Goal: Transaction & Acquisition: Purchase product/service

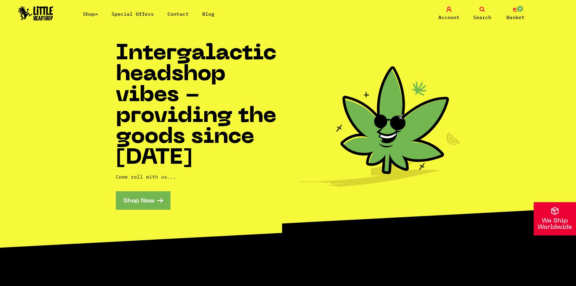
click at [96, 16] on link "Shop" at bounding box center [90, 14] width 15 height 6
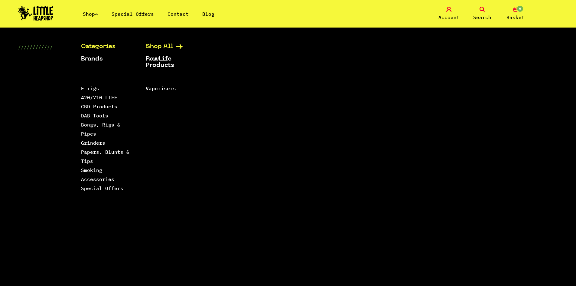
click at [175, 47] on link "Shop All" at bounding box center [171, 47] width 50 height 6
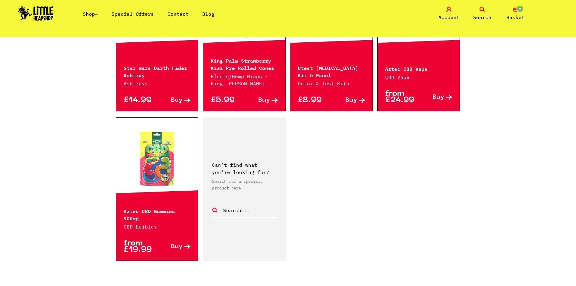
scroll to position [938, 0]
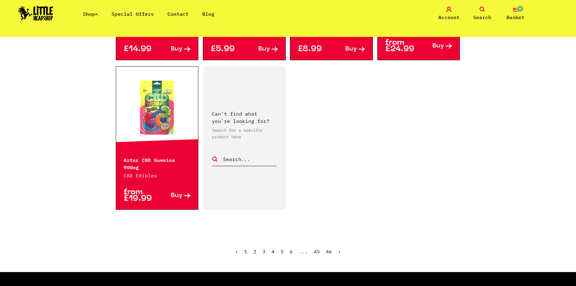
click at [255, 248] on link "2" at bounding box center [254, 251] width 3 height 6
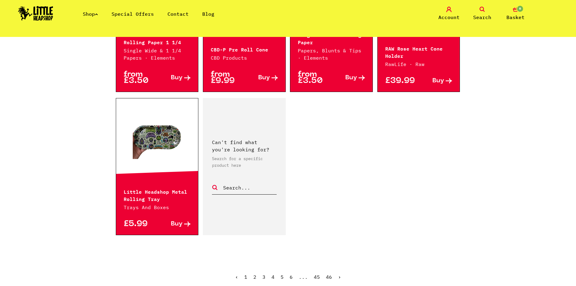
scroll to position [907, 0]
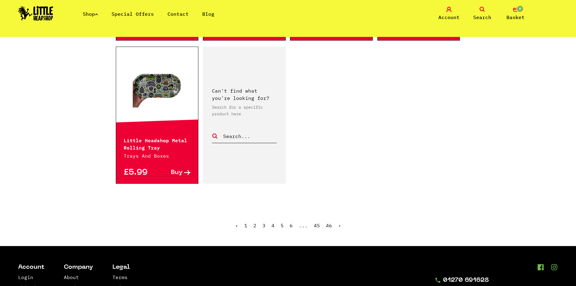
click at [263, 226] on link "3" at bounding box center [264, 225] width 3 height 6
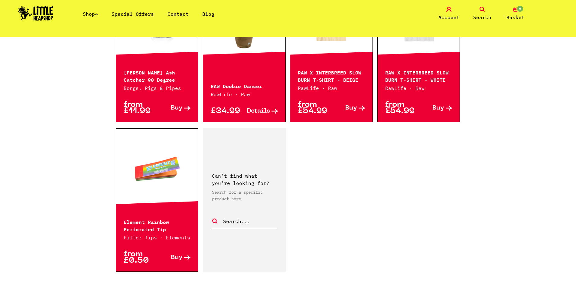
scroll to position [968, 0]
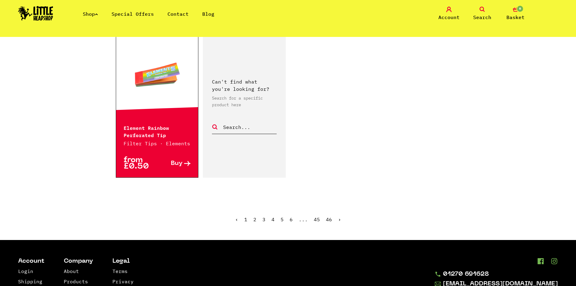
click at [273, 216] on link "4" at bounding box center [273, 219] width 3 height 6
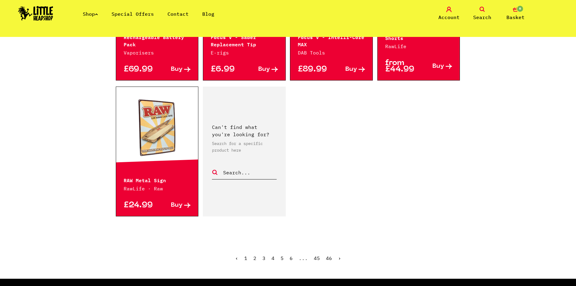
scroll to position [877, 0]
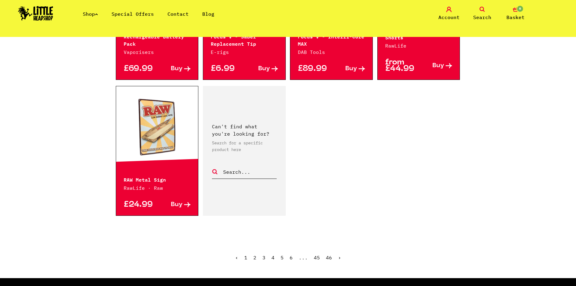
click at [281, 254] on link "5" at bounding box center [282, 257] width 3 height 6
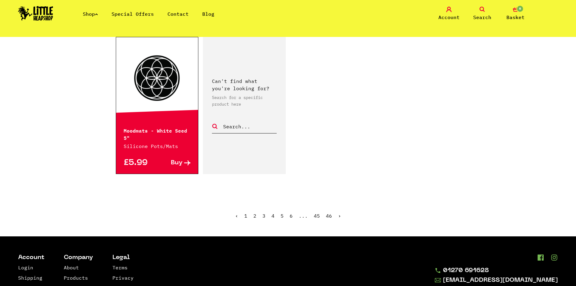
scroll to position [938, 0]
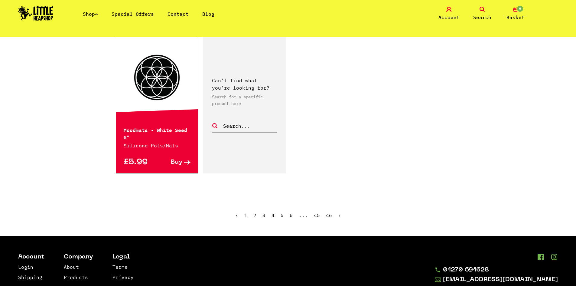
click at [282, 212] on span "5" at bounding box center [282, 215] width 3 height 6
click at [292, 212] on link "6" at bounding box center [291, 215] width 3 height 6
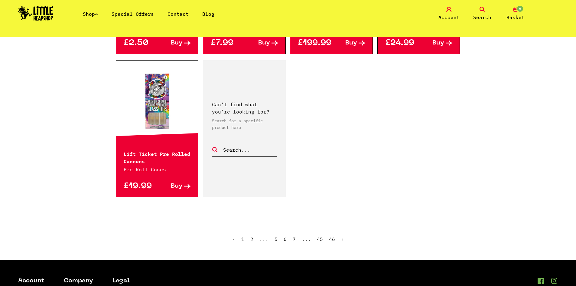
scroll to position [938, 0]
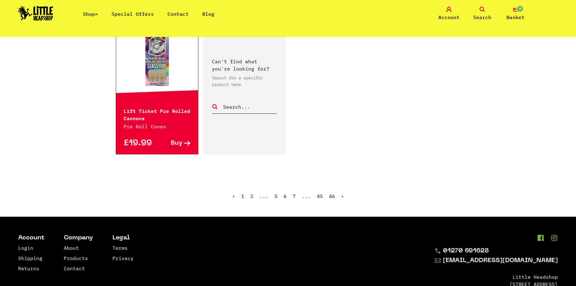
click at [292, 196] on ul "‹ 1 2 ... 5 6 7 ... 45 46 ›" at bounding box center [288, 201] width 345 height 26
click at [294, 196] on link "7" at bounding box center [294, 196] width 3 height 6
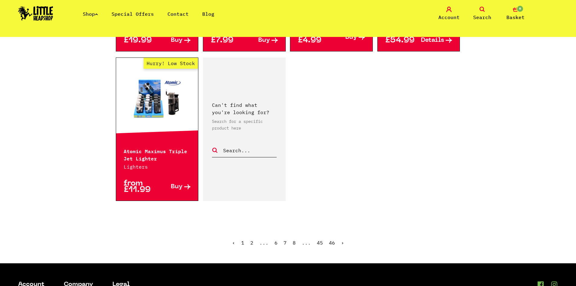
scroll to position [998, 0]
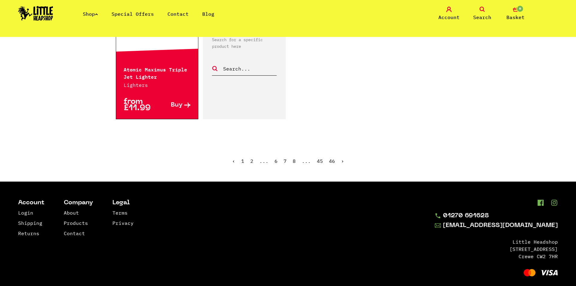
click at [294, 162] on link "8" at bounding box center [294, 161] width 3 height 6
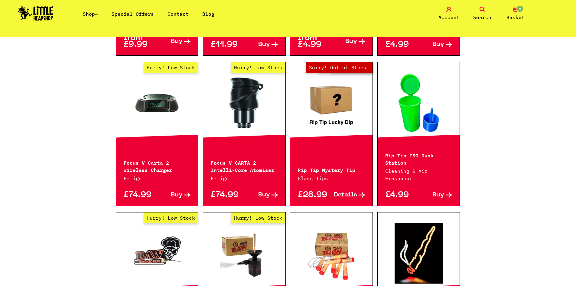
scroll to position [302, 0]
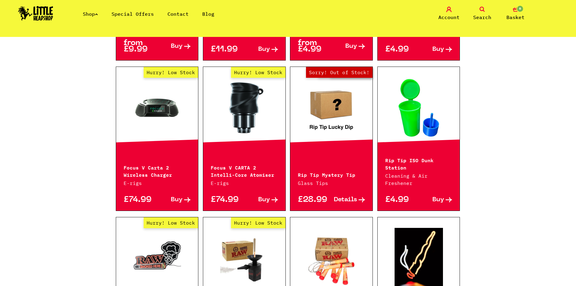
click at [439, 110] on link at bounding box center [419, 107] width 82 height 60
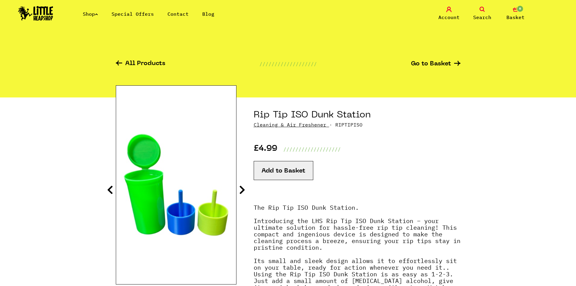
click at [240, 189] on icon at bounding box center [242, 190] width 6 height 10
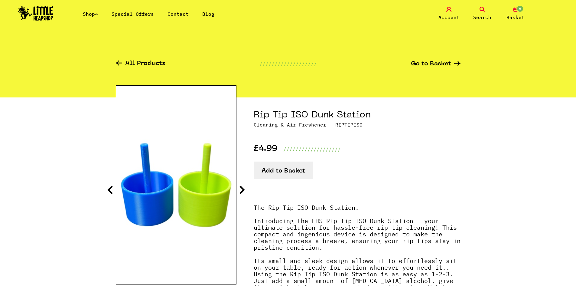
click at [240, 189] on icon at bounding box center [242, 190] width 6 height 10
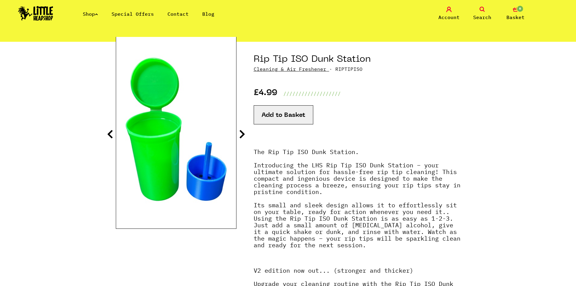
scroll to position [60, 0]
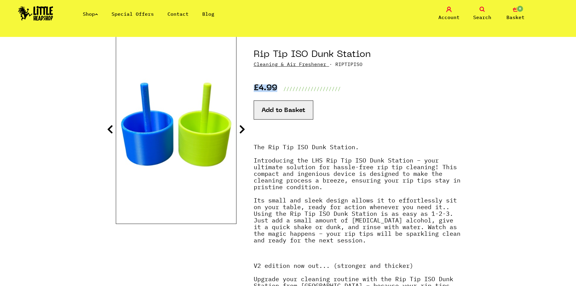
drag, startPoint x: 254, startPoint y: 87, endPoint x: 279, endPoint y: 87, distance: 24.5
click at [279, 87] on div "£4.99 ///////////////////" at bounding box center [357, 80] width 207 height 25
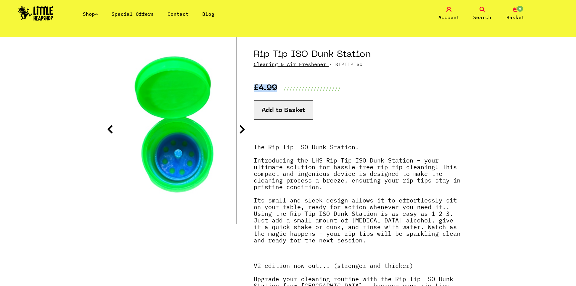
click at [243, 130] on icon at bounding box center [242, 129] width 6 height 10
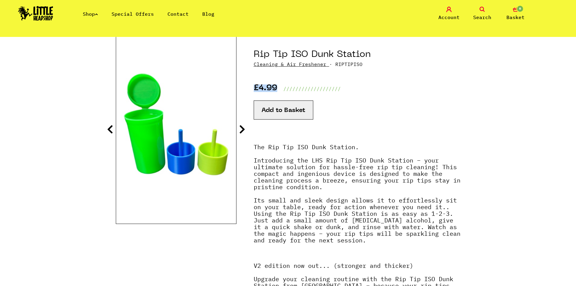
scroll to position [0, 0]
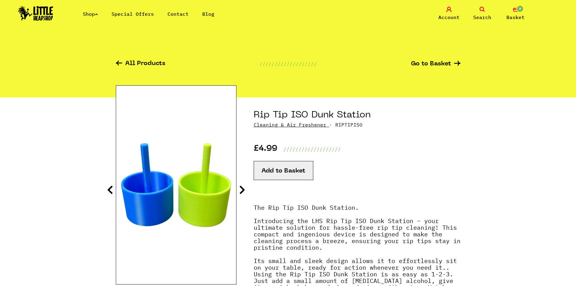
click at [101, 14] on ul "Shop Special Offers Contact Blog" at bounding box center [155, 13] width 145 height 7
click at [98, 14] on icon at bounding box center [96, 14] width 3 height 2
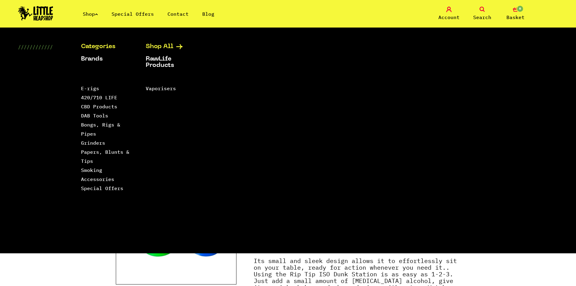
click at [166, 47] on link "Shop All" at bounding box center [171, 47] width 50 height 6
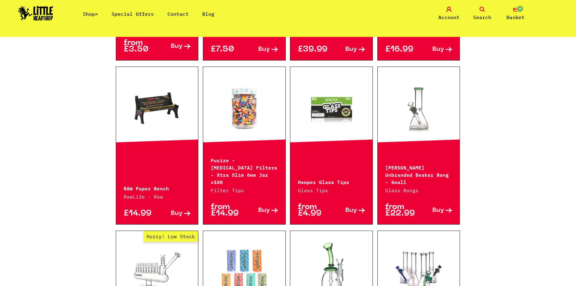
scroll to position [393, 0]
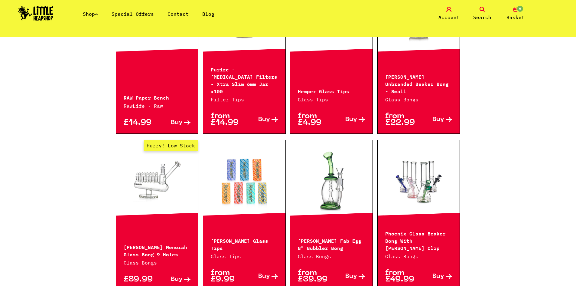
click at [249, 173] on link at bounding box center [244, 181] width 82 height 60
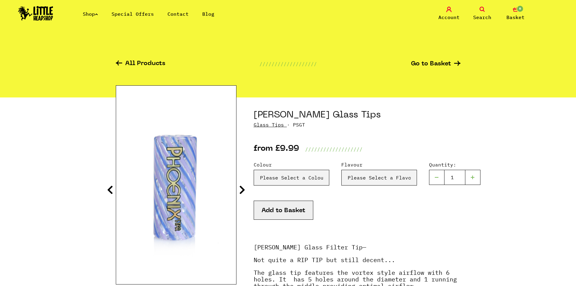
click at [266, 126] on link "Glass Tips" at bounding box center [269, 125] width 30 height 6
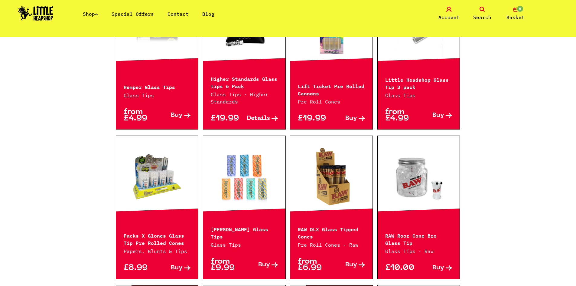
scroll to position [272, 0]
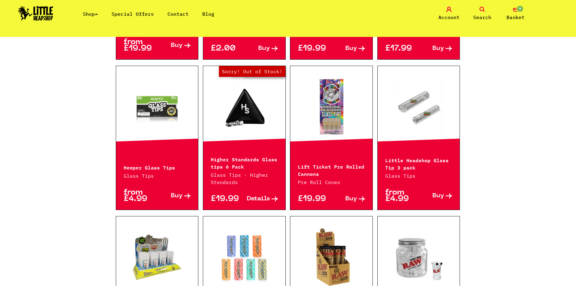
click at [158, 111] on link at bounding box center [157, 107] width 82 height 60
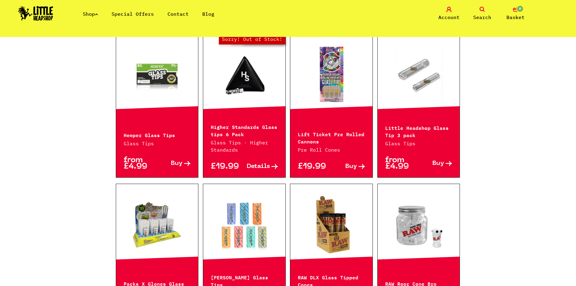
scroll to position [212, 0]
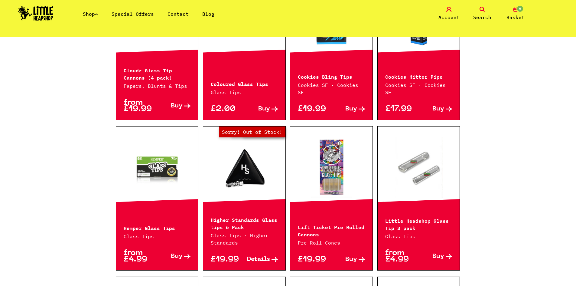
click at [167, 170] on link at bounding box center [157, 167] width 82 height 60
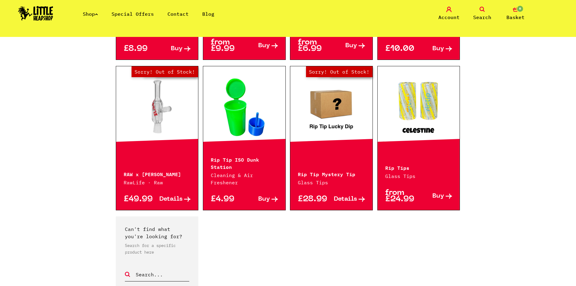
scroll to position [575, 0]
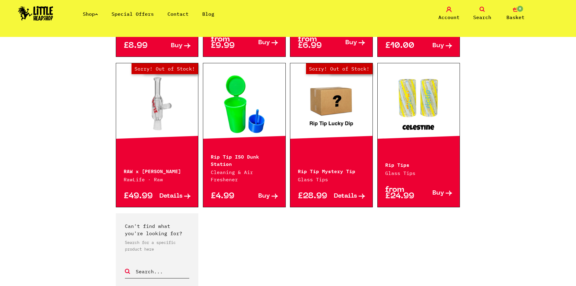
click at [413, 98] on link at bounding box center [419, 104] width 82 height 60
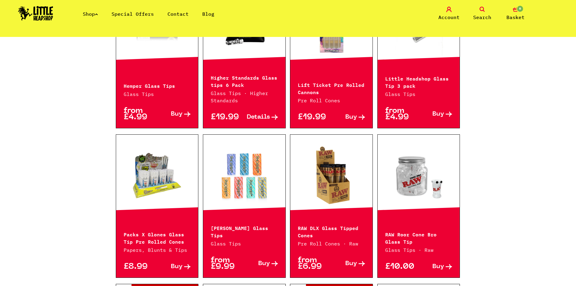
scroll to position [272, 0]
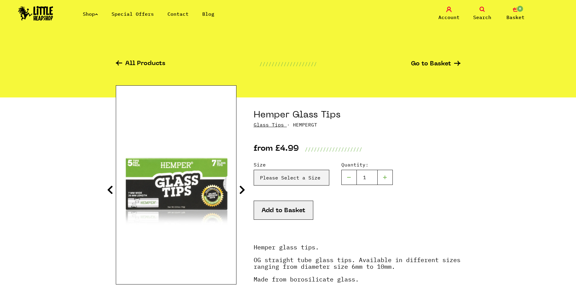
click at [241, 191] on icon at bounding box center [242, 190] width 6 height 10
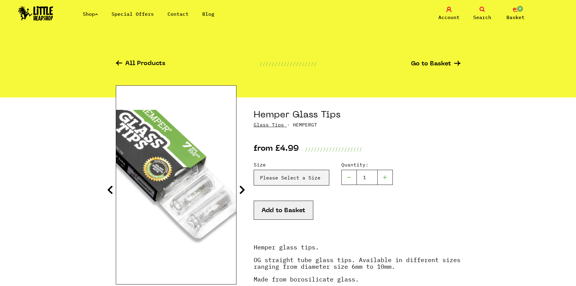
click at [241, 191] on icon at bounding box center [242, 190] width 6 height 10
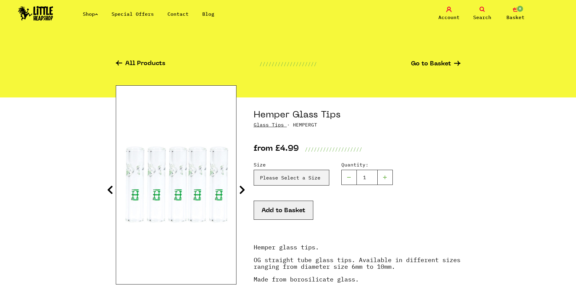
click at [241, 190] on icon at bounding box center [242, 190] width 6 height 10
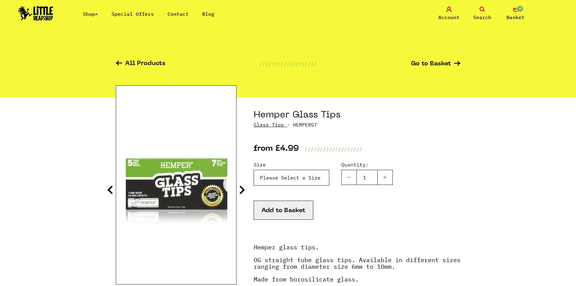
click at [306, 178] on select "Please Select a Size Size 6 - £4.99 Size 7 - £4.99 Size 8 - £4.99 Size 9 - £4.9…" at bounding box center [292, 178] width 76 height 16
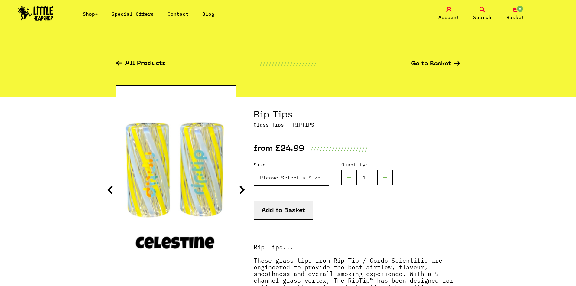
click at [306, 174] on select "Please Select a Size Rip Tips - Size 7 - Clear - £24.99 (Out of Stock) Rip Tips…" at bounding box center [292, 178] width 76 height 16
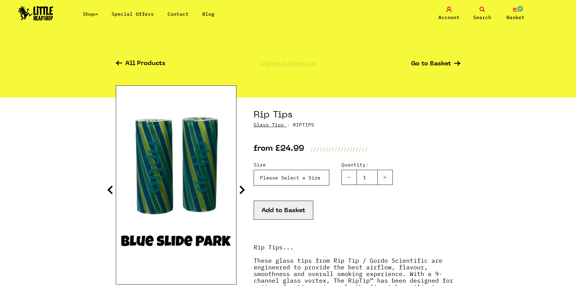
select select "1804"
click at [254, 170] on select "Please Select a Size Rip Tips - Size 7 - Clear - £24.99 (Out of Stock) Rip Tips…" at bounding box center [292, 178] width 76 height 16
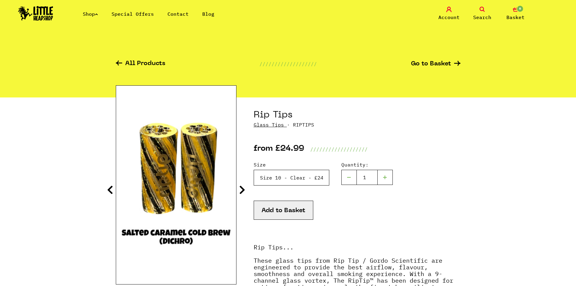
click at [307, 176] on select "Please Select a Size Rip Tips - Size 7 - Clear - £24.99 (Out of Stock) Rip Tips…" at bounding box center [292, 178] width 76 height 16
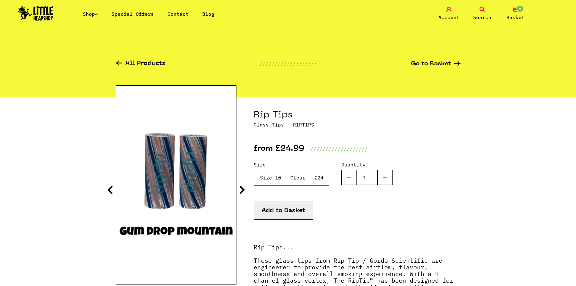
click at [287, 178] on select "Please Select a Size Rip Tips - Size 7 - Clear - £24.99 (Out of Stock) Rip Tips…" at bounding box center [292, 178] width 76 height 16
